Goal: Leave review/rating: Leave review/rating

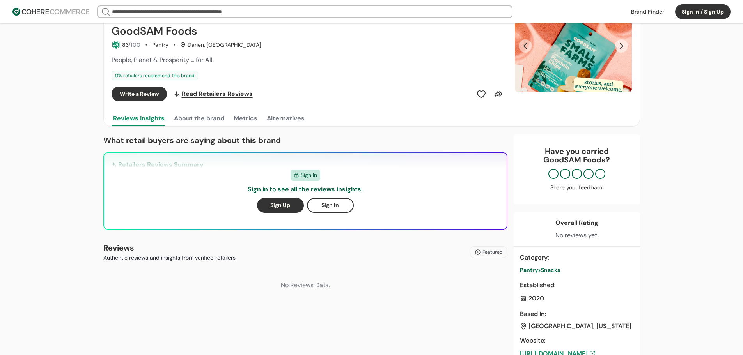
scroll to position [78, 0]
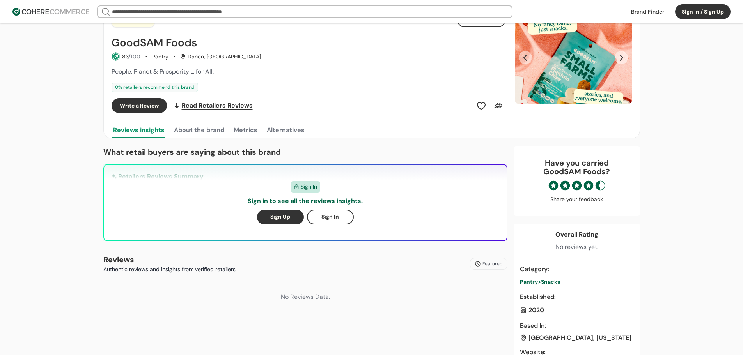
click at [597, 189] on icon at bounding box center [599, 185] width 9 height 9
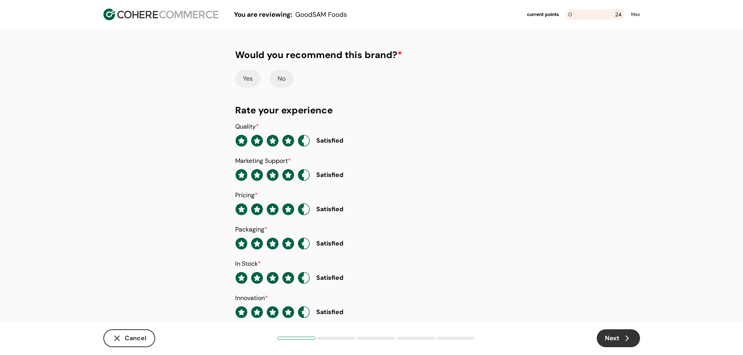
click at [305, 144] on icon "button" at bounding box center [304, 141] width 12 height 12
click at [305, 144] on button "button" at bounding box center [304, 141] width 12 height 12
click at [302, 175] on icon "button" at bounding box center [304, 175] width 12 height 12
click at [302, 175] on button "button" at bounding box center [304, 175] width 12 height 12
click at [307, 207] on icon "button" at bounding box center [304, 209] width 12 height 12
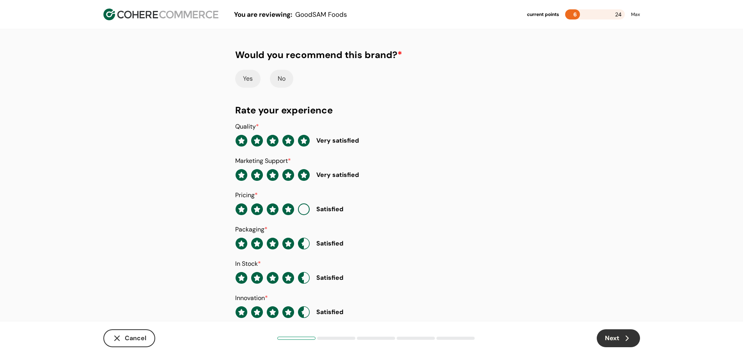
click at [300, 210] on button "button" at bounding box center [304, 210] width 12 height 12
